Goal: Task Accomplishment & Management: Use online tool/utility

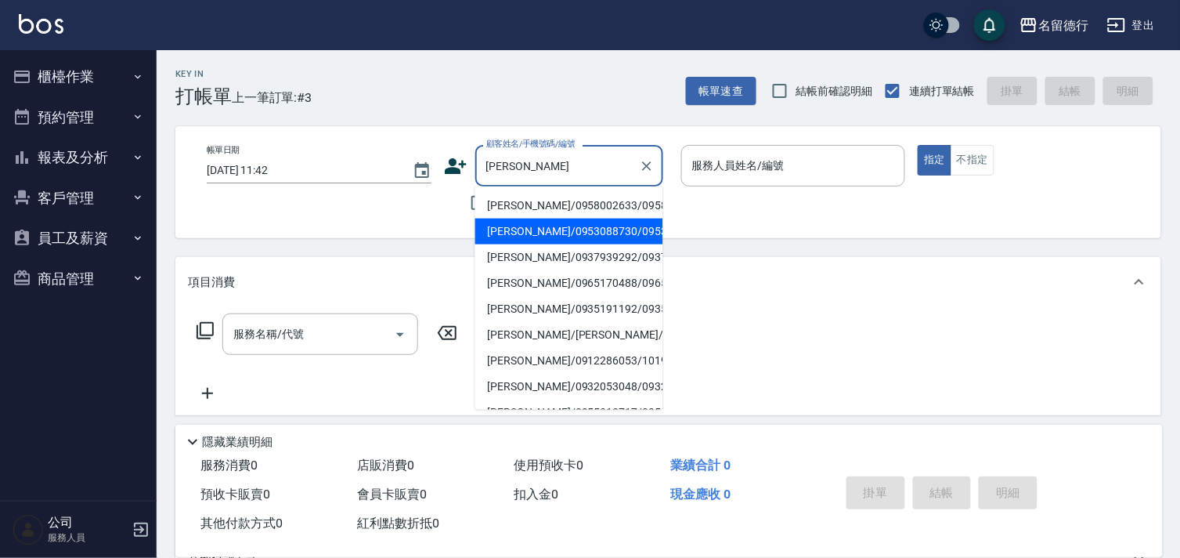
click at [536, 244] on li "[PERSON_NAME]/0953088730/0953088730" at bounding box center [569, 232] width 188 height 26
type input "[PERSON_NAME]/0953088730/0953088730"
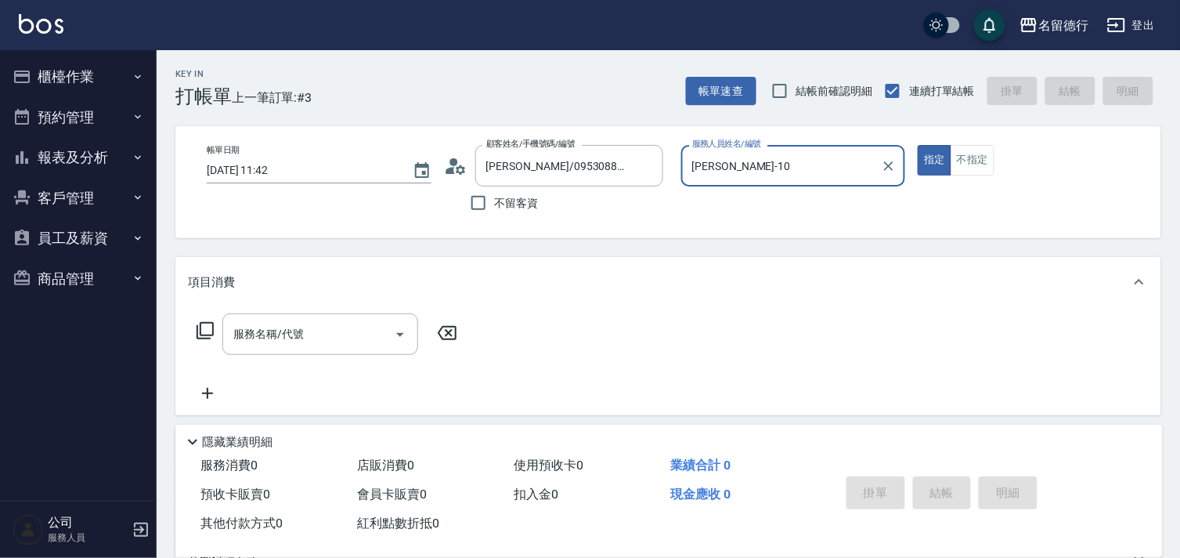
type input "[PERSON_NAME]-10"
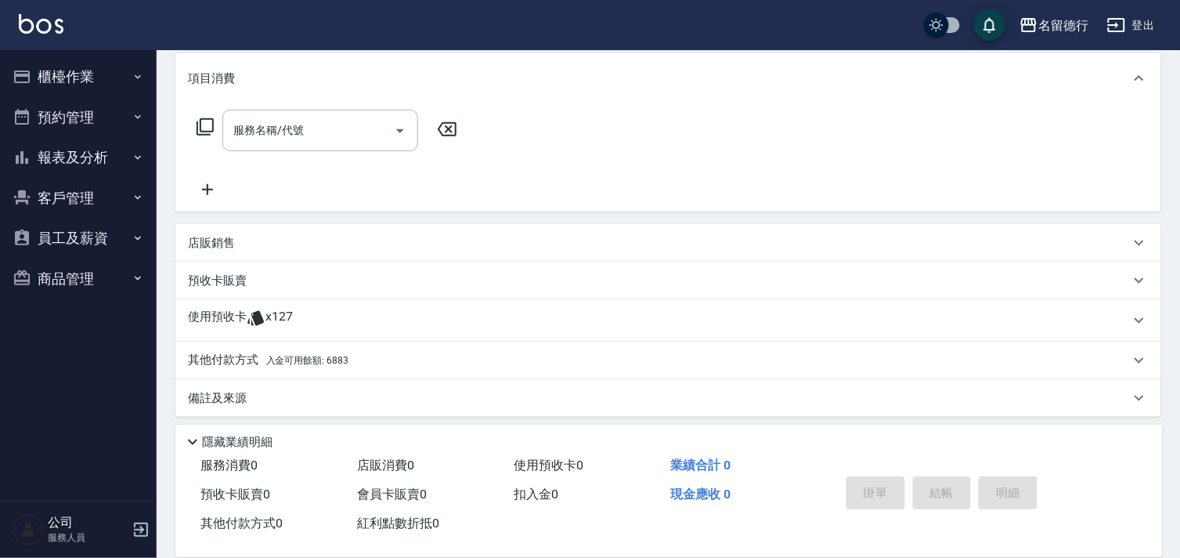
scroll to position [210, 0]
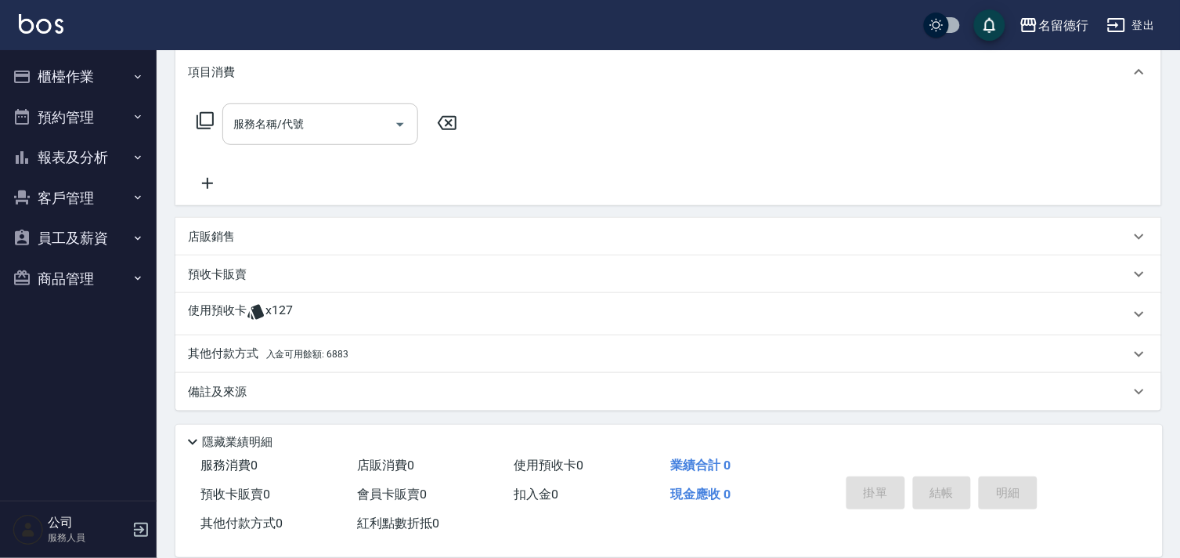
click at [285, 114] on div "服務名稱/代號 服務名稱/代號" at bounding box center [320, 124] width 196 height 42
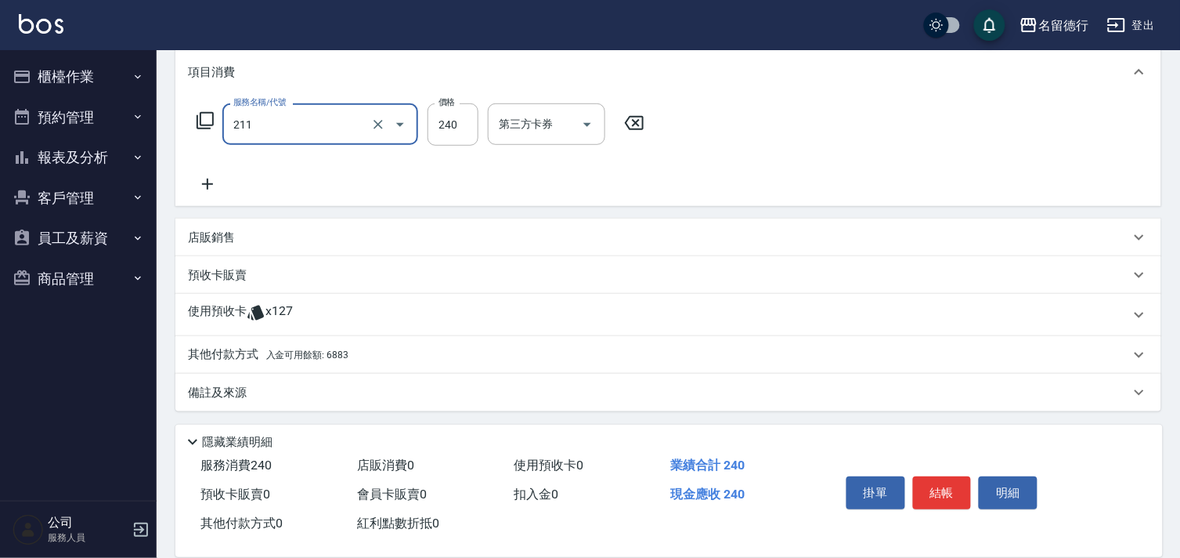
type input "洗髮券(211)"
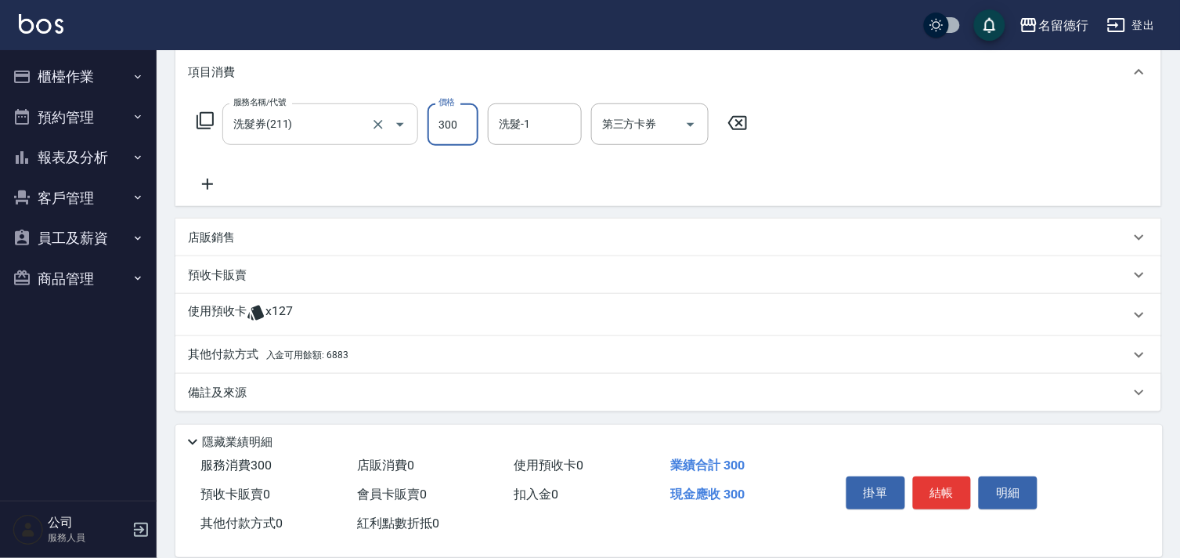
type input "300"
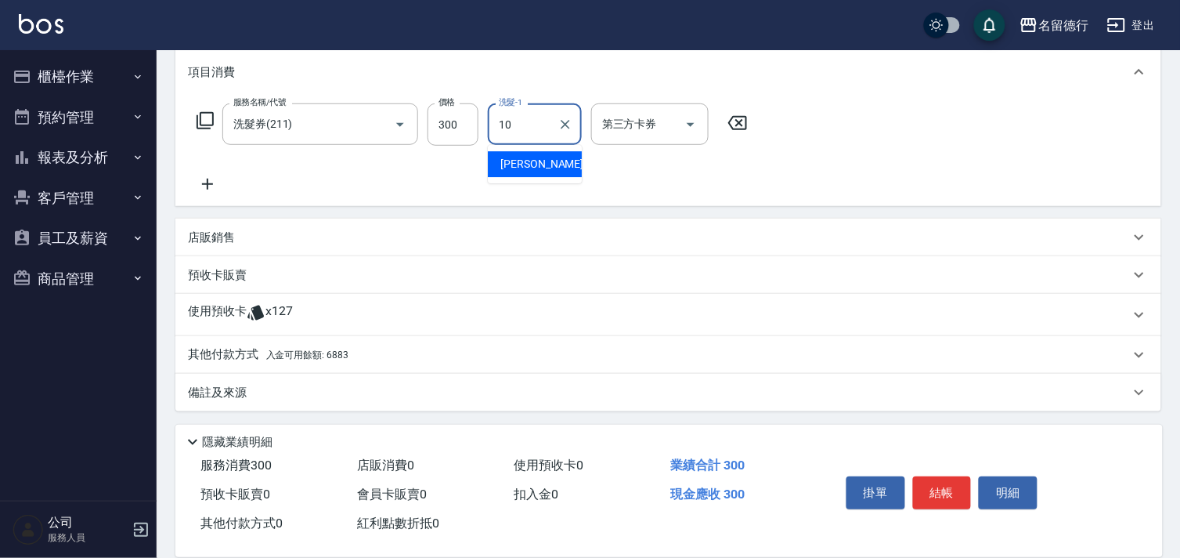
type input "[PERSON_NAME]-10"
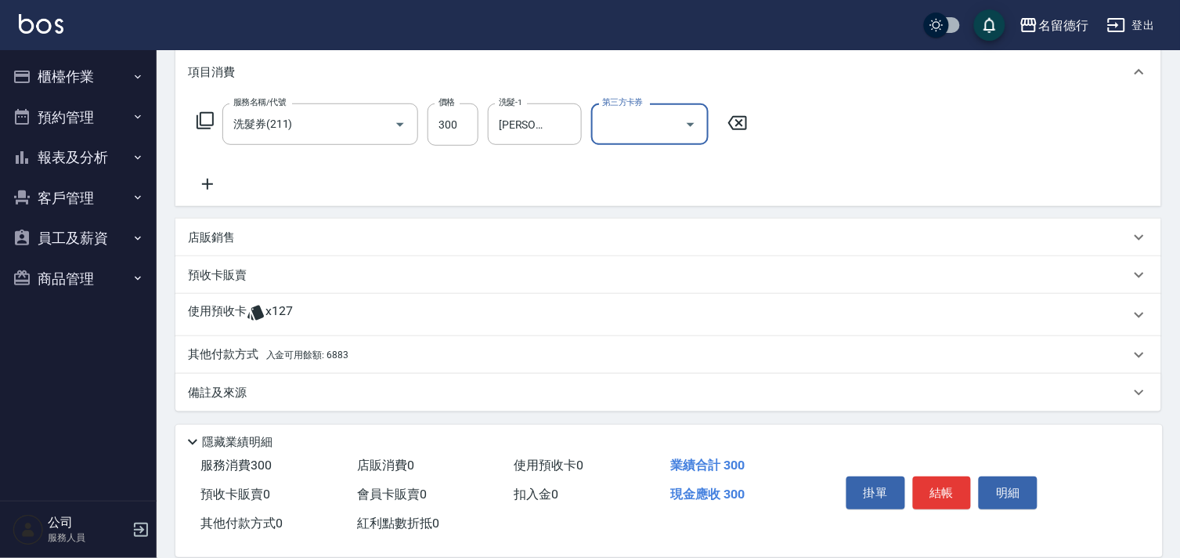
click at [630, 123] on input "第三方卡券" at bounding box center [638, 123] width 80 height 27
click at [620, 183] on span "舊有卡券" at bounding box center [649, 190] width 117 height 26
type input "舊有卡券"
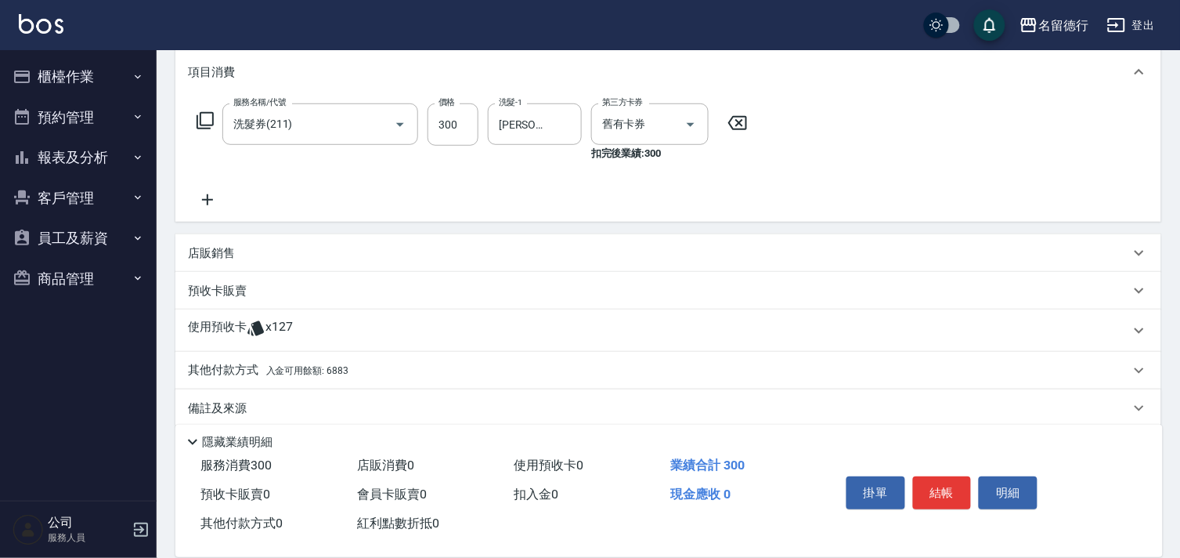
click at [204, 286] on p "預收卡販賣" at bounding box center [217, 291] width 59 height 16
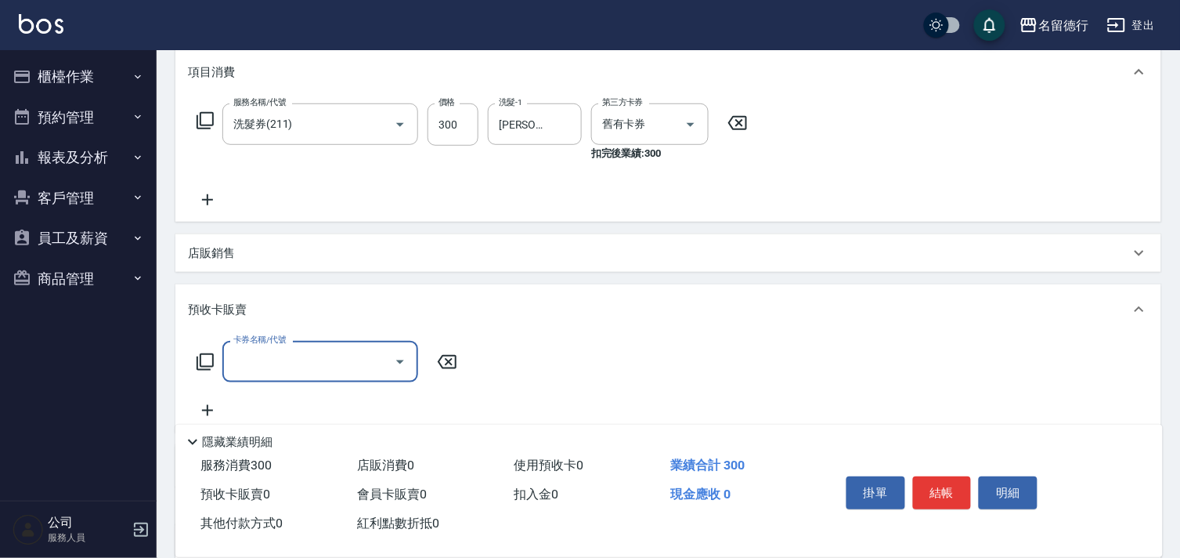
scroll to position [0, 0]
click at [238, 360] on input "卡券名稱/代號" at bounding box center [308, 361] width 158 height 27
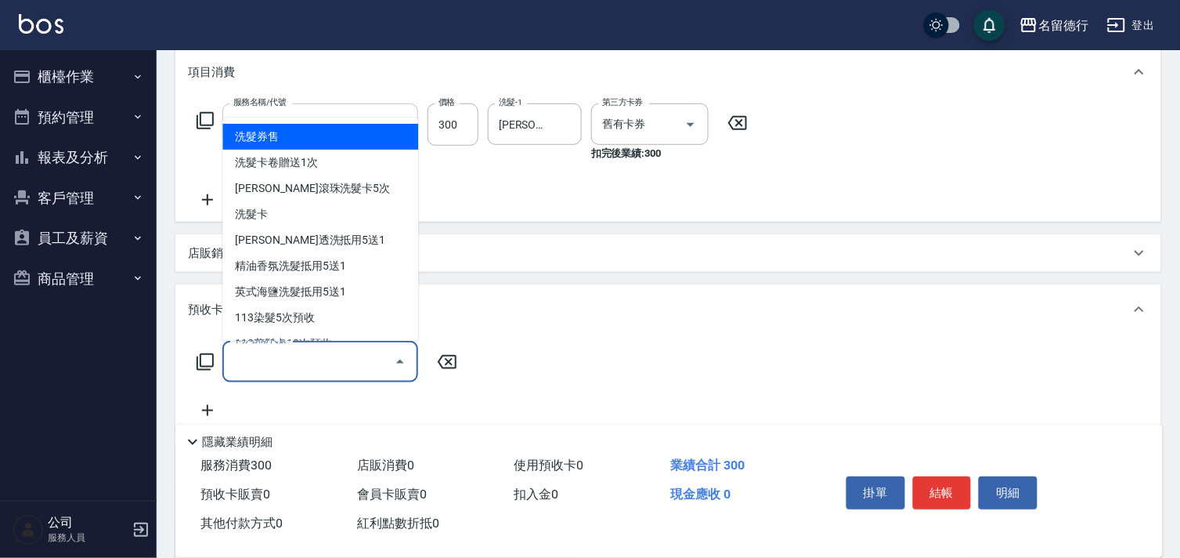
click at [286, 133] on span "洗髮券售" at bounding box center [320, 137] width 196 height 26
type input "洗髮券售(991)"
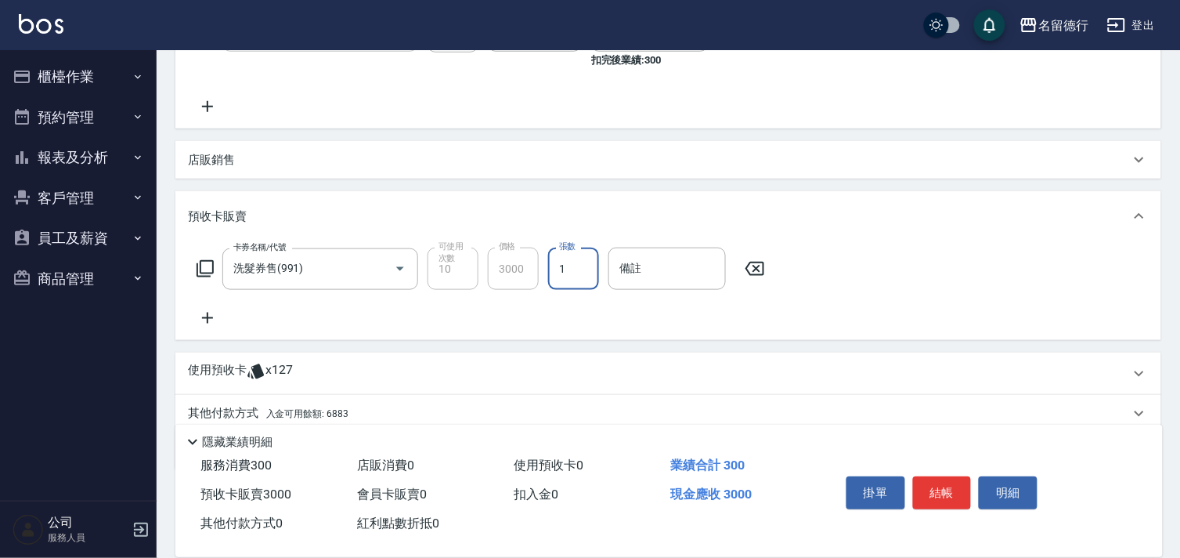
scroll to position [363, 0]
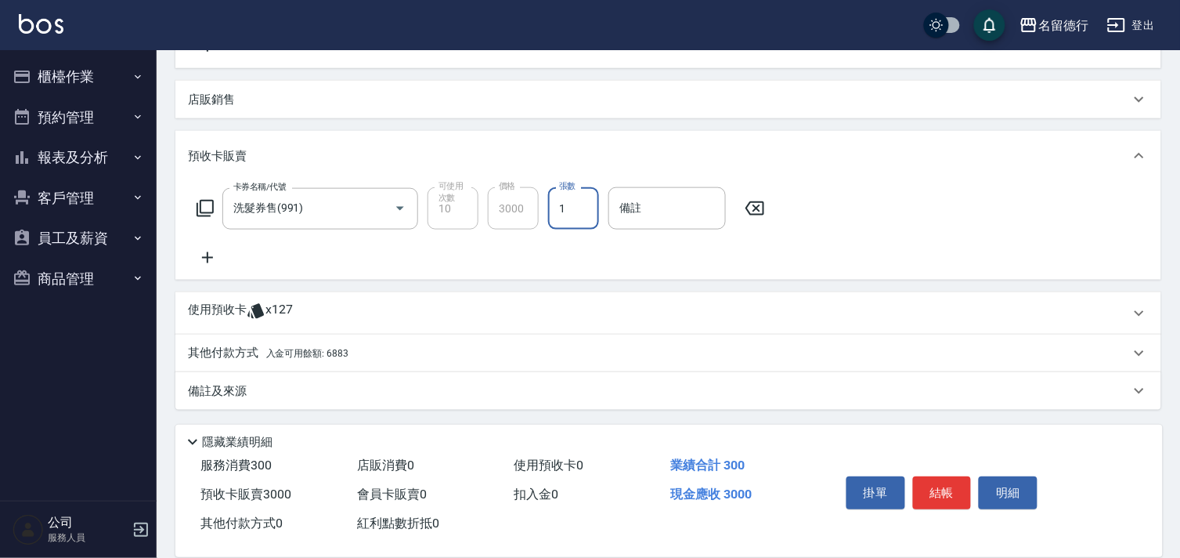
click at [305, 355] on span "入金可用餘額: 6883" at bounding box center [307, 353] width 82 height 11
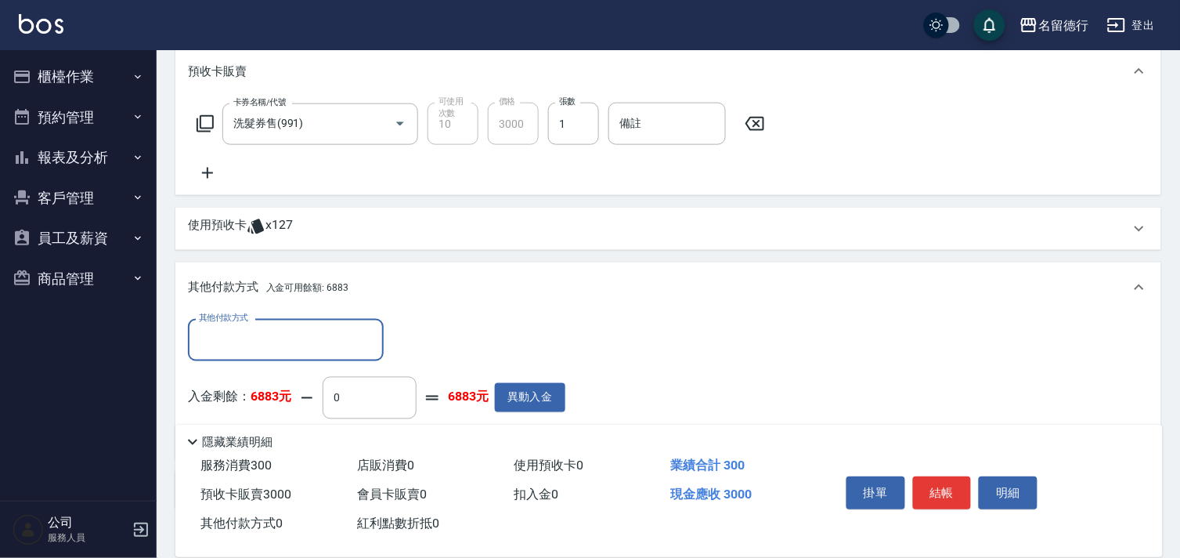
scroll to position [547, 0]
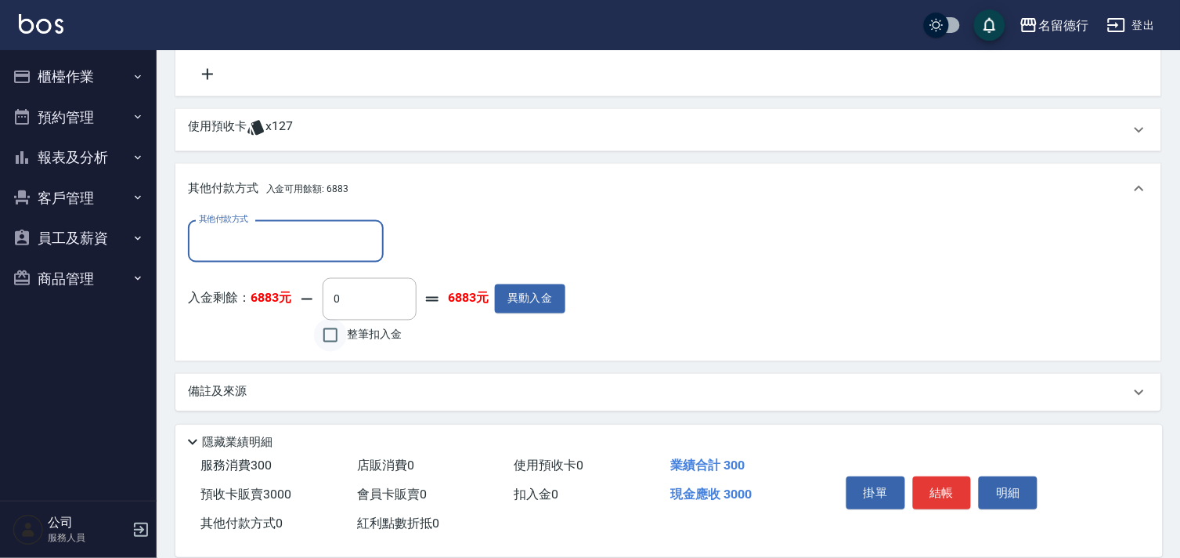
click at [330, 334] on input "整筆扣入金" at bounding box center [330, 335] width 33 height 33
checkbox input "true"
type input "3000"
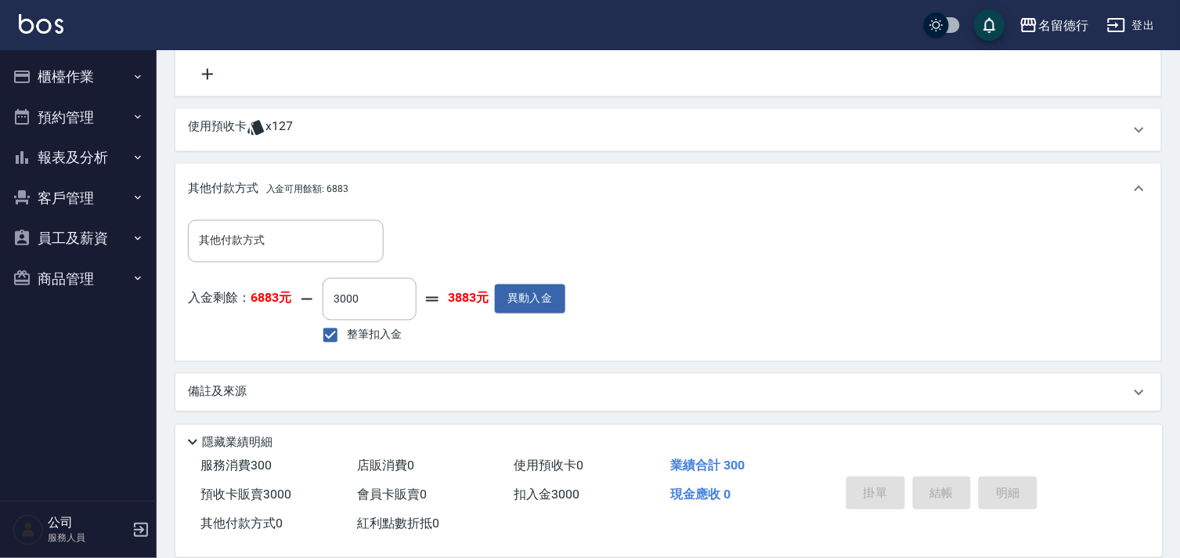
type input "[DATE] 13:42"
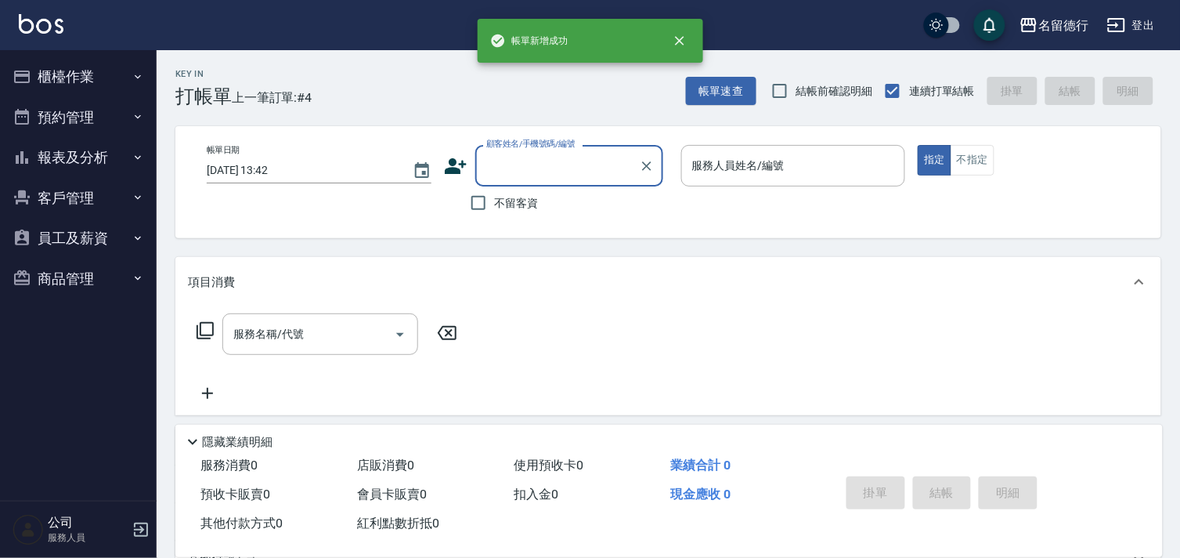
scroll to position [0, 0]
